Goal: Information Seeking & Learning: Understand process/instructions

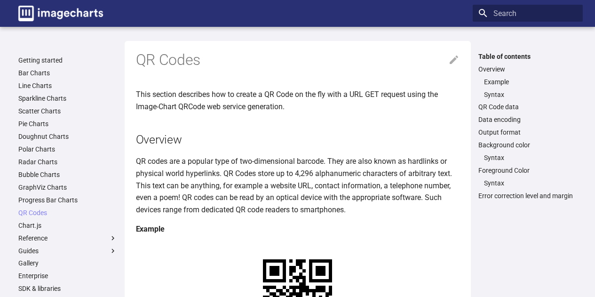
scroll to position [141, 0]
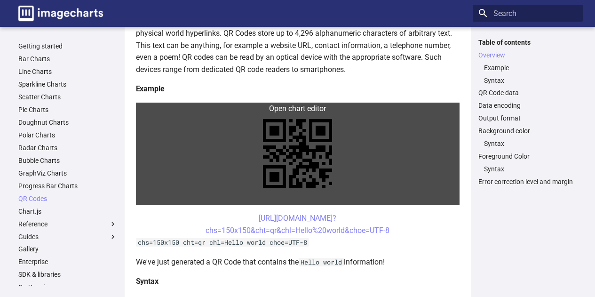
scroll to position [140, 0]
click at [262, 105] on link at bounding box center [298, 154] width 324 height 102
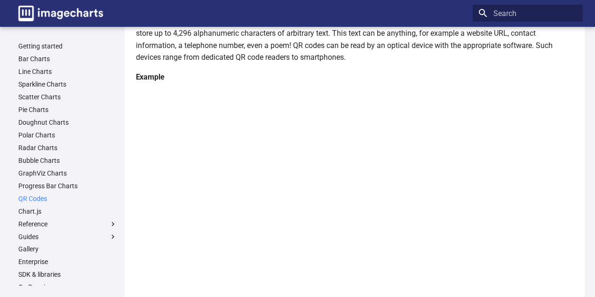
click at [37, 197] on link "QR Codes" at bounding box center [67, 198] width 99 height 8
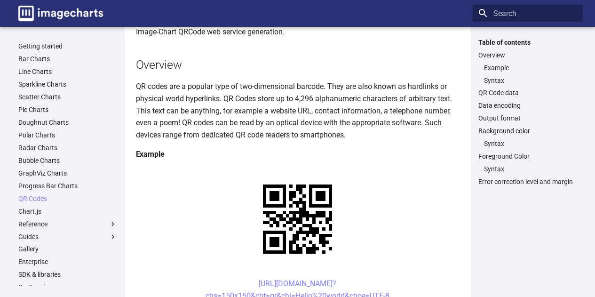
scroll to position [94, 0]
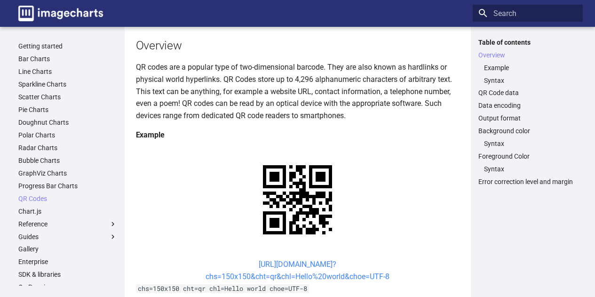
click at [327, 260] on link "https://image-charts.com/chart? chs=150x150&cht=qr&chl=Hello%20world&choe=UTF-8" at bounding box center [298, 270] width 184 height 21
